Goal: Find contact information: Find contact information

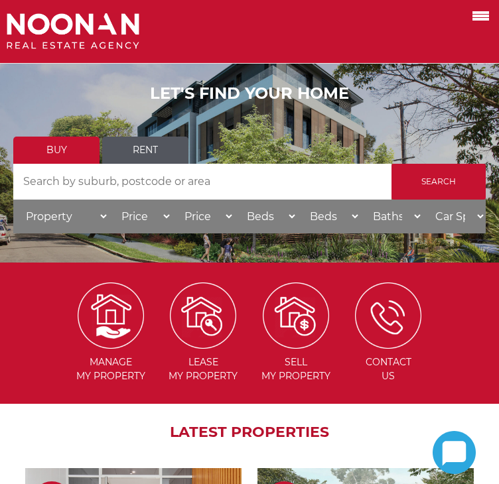
click at [485, 25] on label at bounding box center [464, 14] width 56 height 22
click at [0, 0] on input "checkbox" at bounding box center [0, 0] width 0 height 0
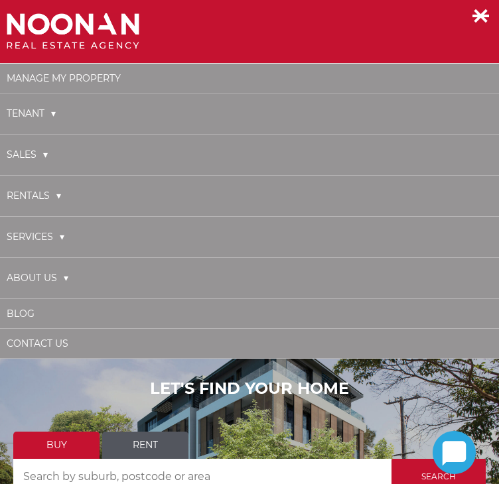
click at [57, 277] on link "About Us" at bounding box center [38, 278] width 62 height 27
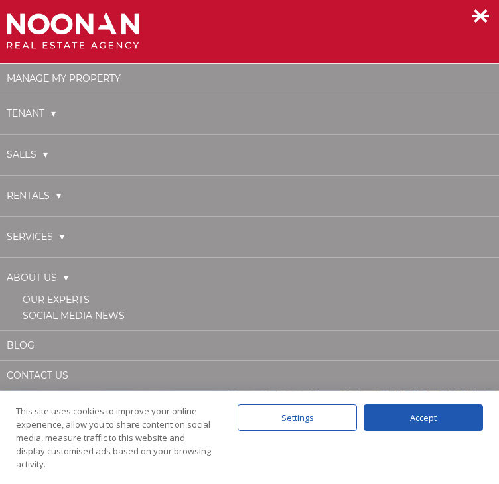
click at [77, 296] on link "Our Experts" at bounding box center [56, 300] width 67 height 12
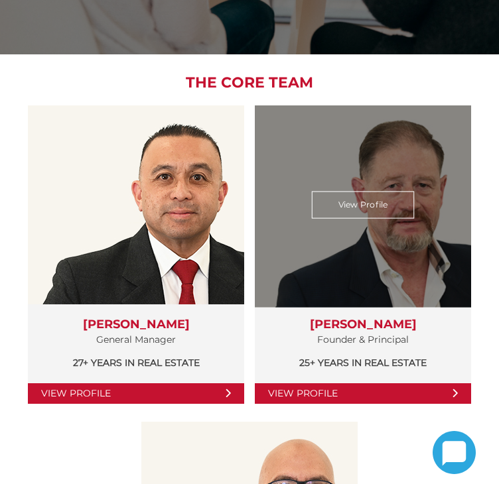
scroll to position [265, 0]
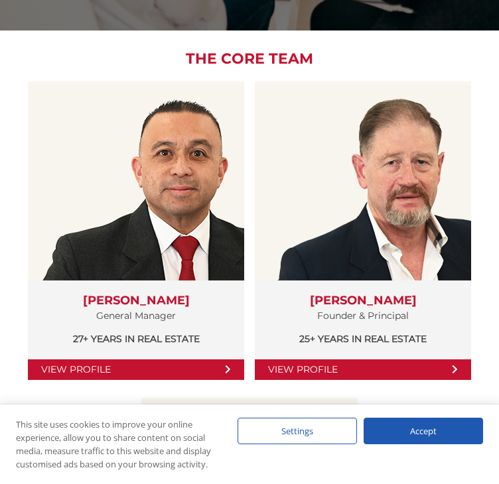
click at [399, 418] on div "Accept" at bounding box center [422, 431] width 119 height 27
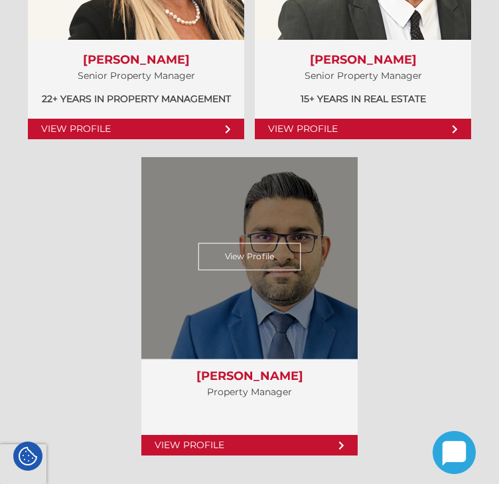
scroll to position [1592, 0]
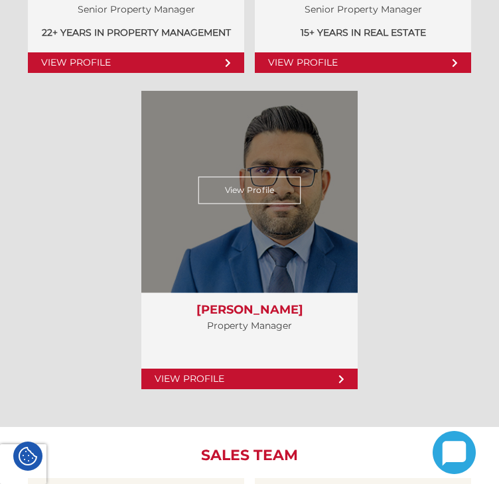
click at [258, 389] on link "View Profile" at bounding box center [249, 379] width 216 height 21
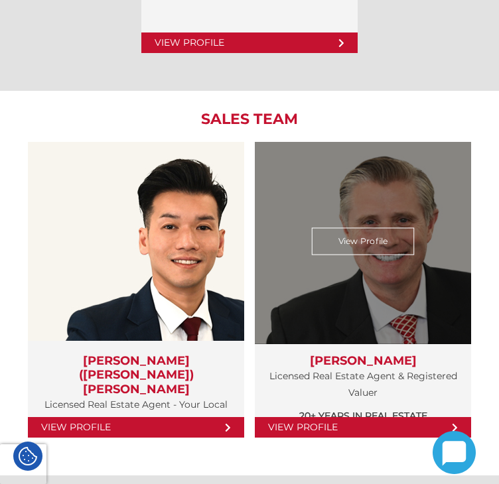
scroll to position [1990, 0]
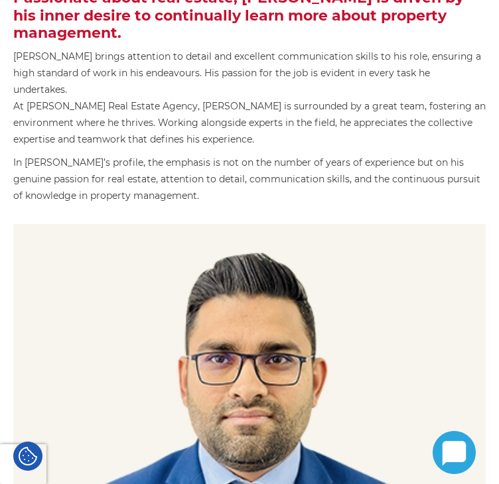
scroll to position [359, 0]
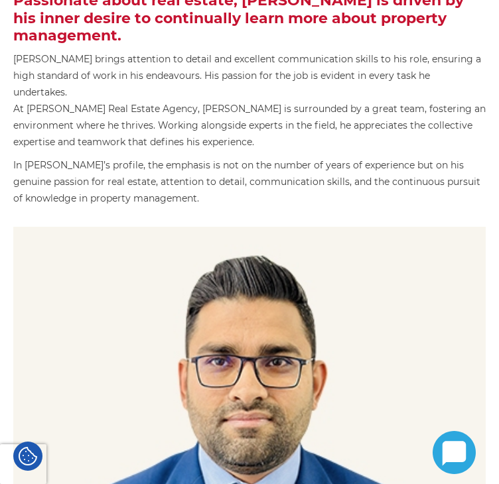
drag, startPoint x: 78, startPoint y: 204, endPoint x: 93, endPoint y: 188, distance: 22.0
click at [76, 344] on div "Sanjay Bhusal Property Manager Direct (02) 9330 6805 Direct (02) 93.... Mobile …" at bounding box center [249, 468] width 472 height 482
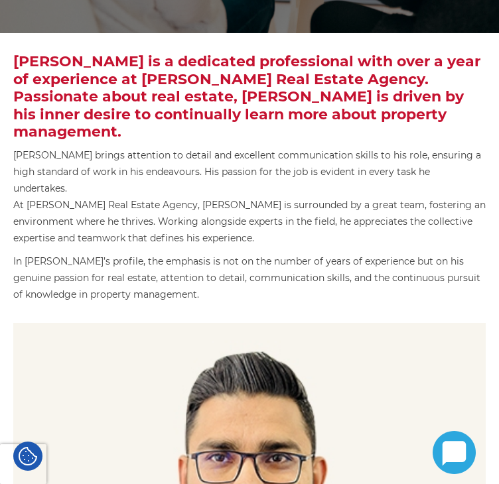
scroll to position [265, 0]
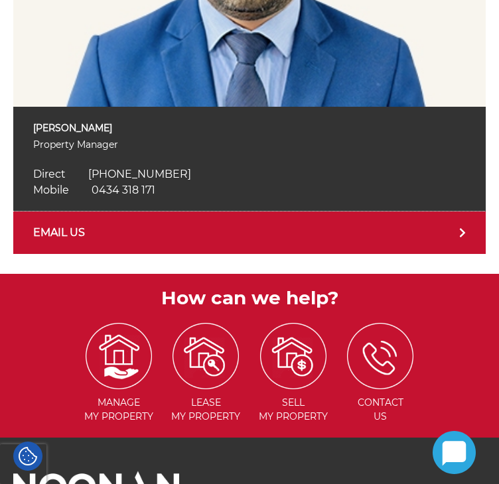
scroll to position [823, 0]
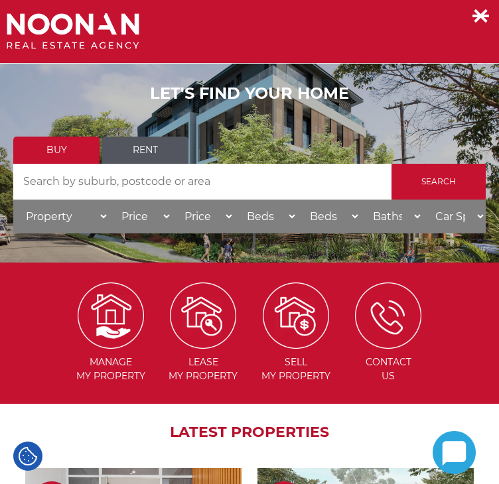
click at [471, 25] on label at bounding box center [464, 14] width 56 height 22
click at [0, 0] on input "checkbox" at bounding box center [0, 0] width 0 height 0
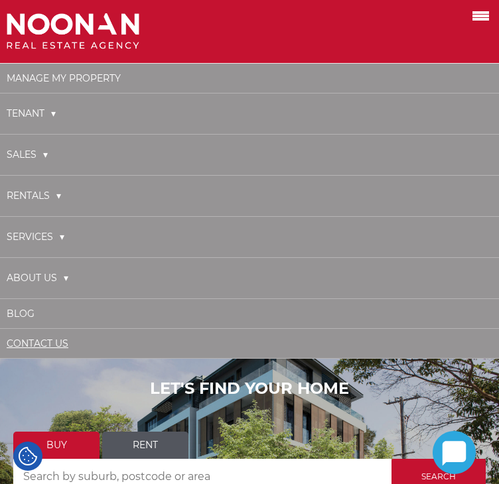
click at [58, 348] on link "Contact Us" at bounding box center [38, 344] width 62 height 12
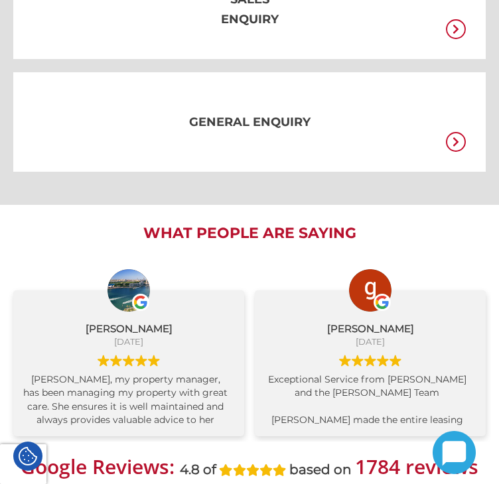
scroll to position [923, 0]
